Goal: Use online tool/utility: Utilize a website feature to perform a specific function

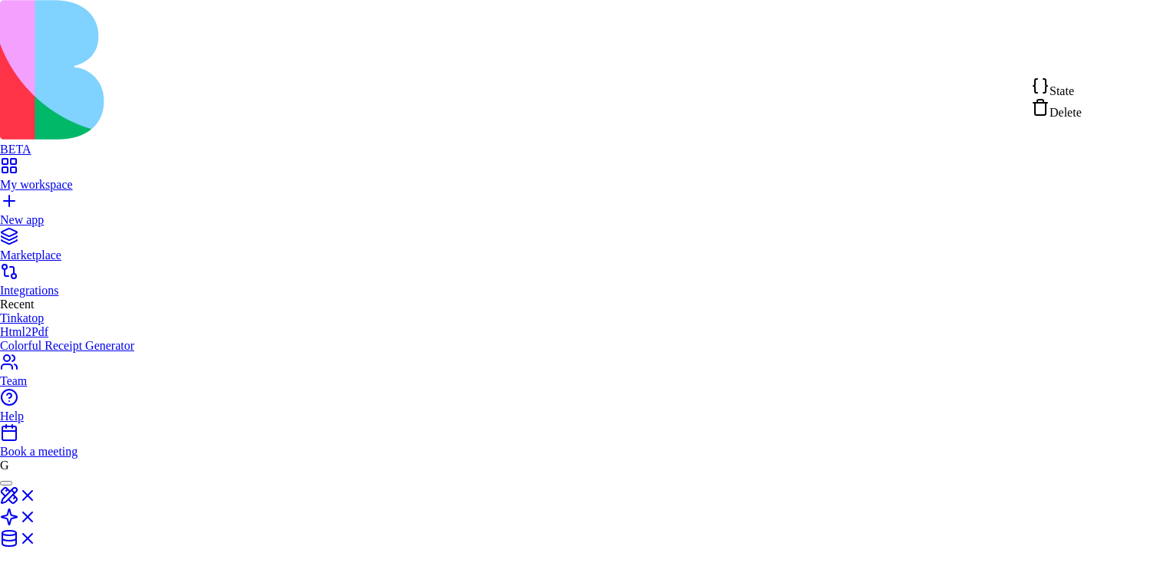
click at [1074, 90] on span "State" at bounding box center [1061, 90] width 25 height 13
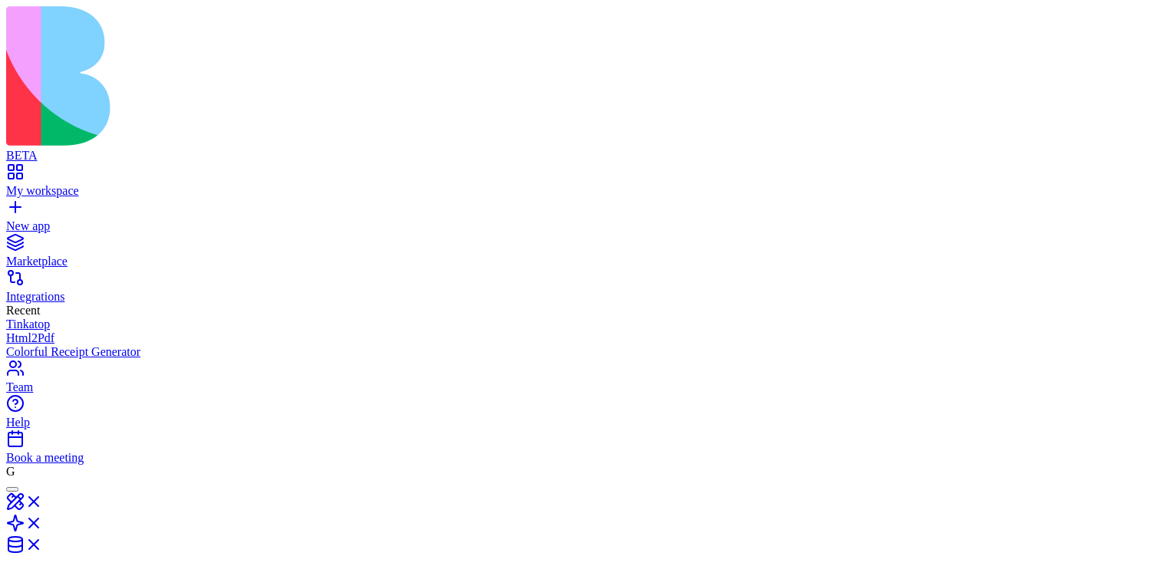
scroll to position [82, 0]
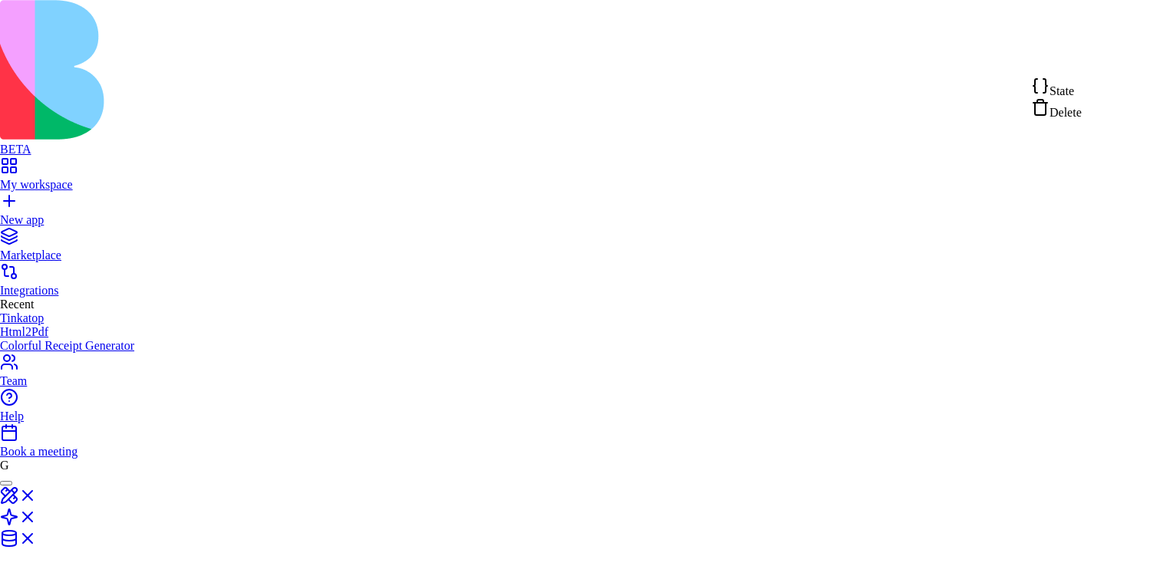
click at [1082, 86] on div "State" at bounding box center [1056, 87] width 51 height 21
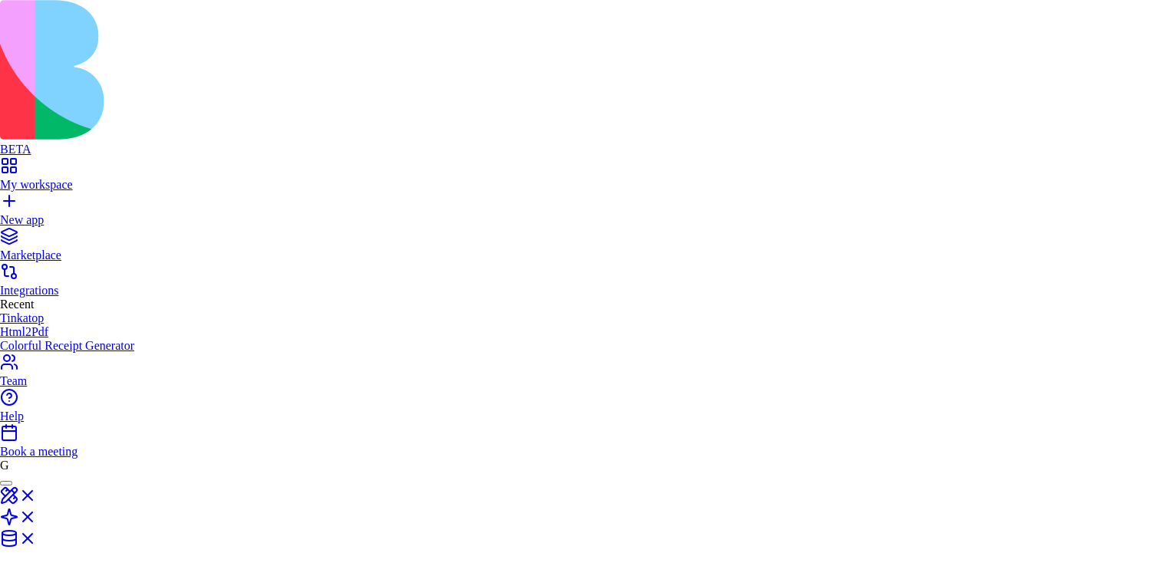
type textarea "**********"
